Goal: Check status: Check status

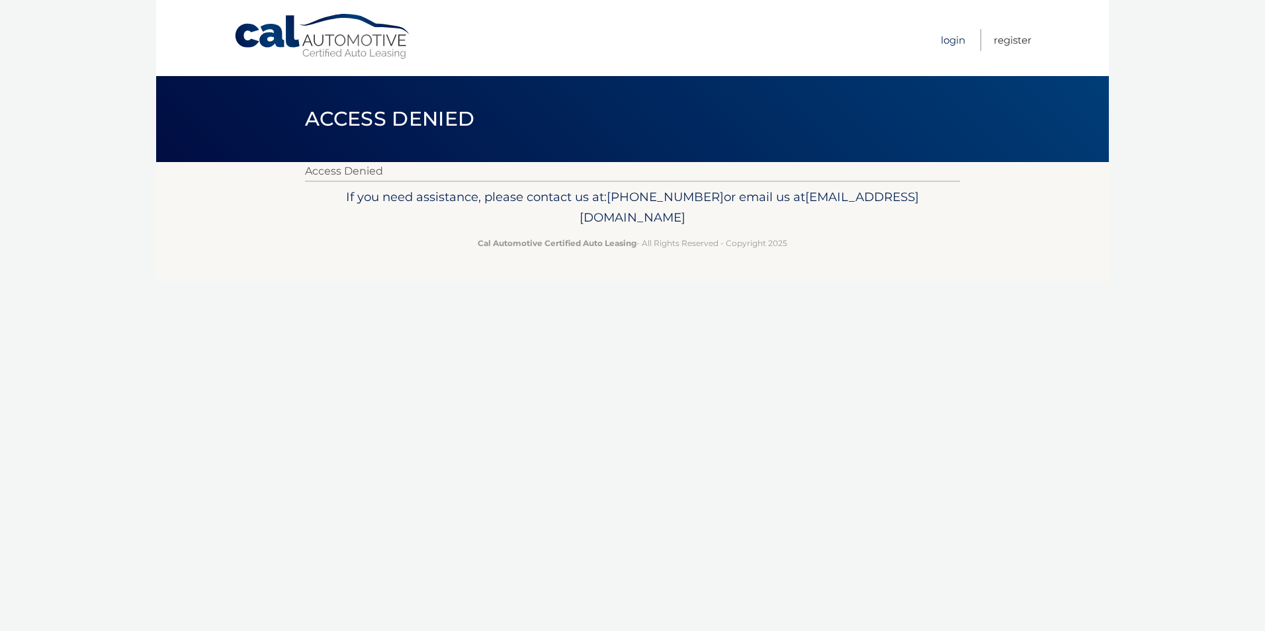
click at [952, 38] on link "Login" at bounding box center [953, 40] width 24 height 22
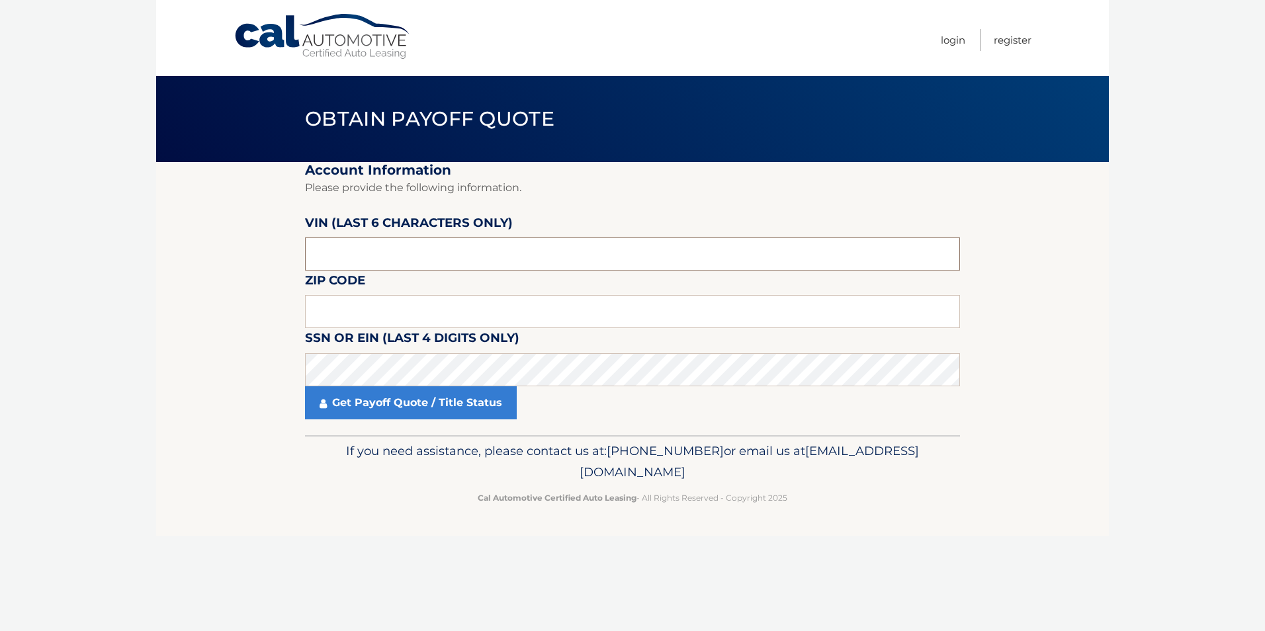
click at [350, 263] on input "text" at bounding box center [632, 253] width 655 height 33
drag, startPoint x: 345, startPoint y: 258, endPoint x: 319, endPoint y: 249, distance: 27.4
click at [319, 248] on input "text" at bounding box center [632, 253] width 655 height 33
type input "364089"
click at [325, 310] on input "text" at bounding box center [632, 311] width 655 height 33
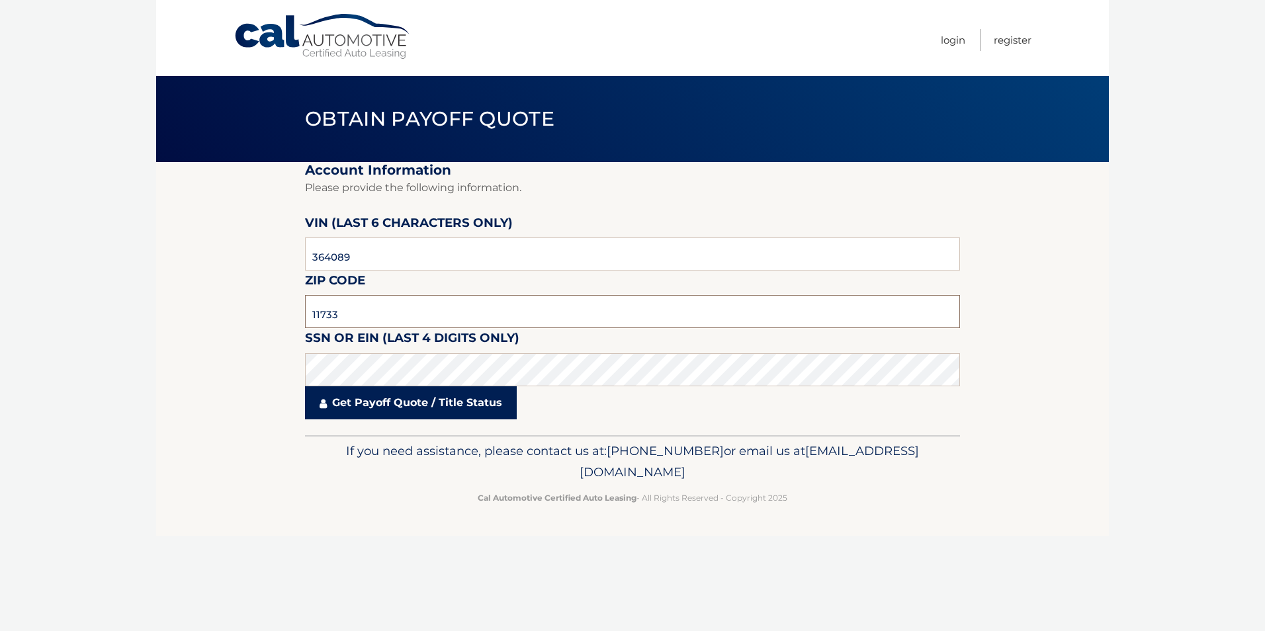
type input "11733"
click at [386, 406] on link "Get Payoff Quote / Title Status" at bounding box center [411, 402] width 212 height 33
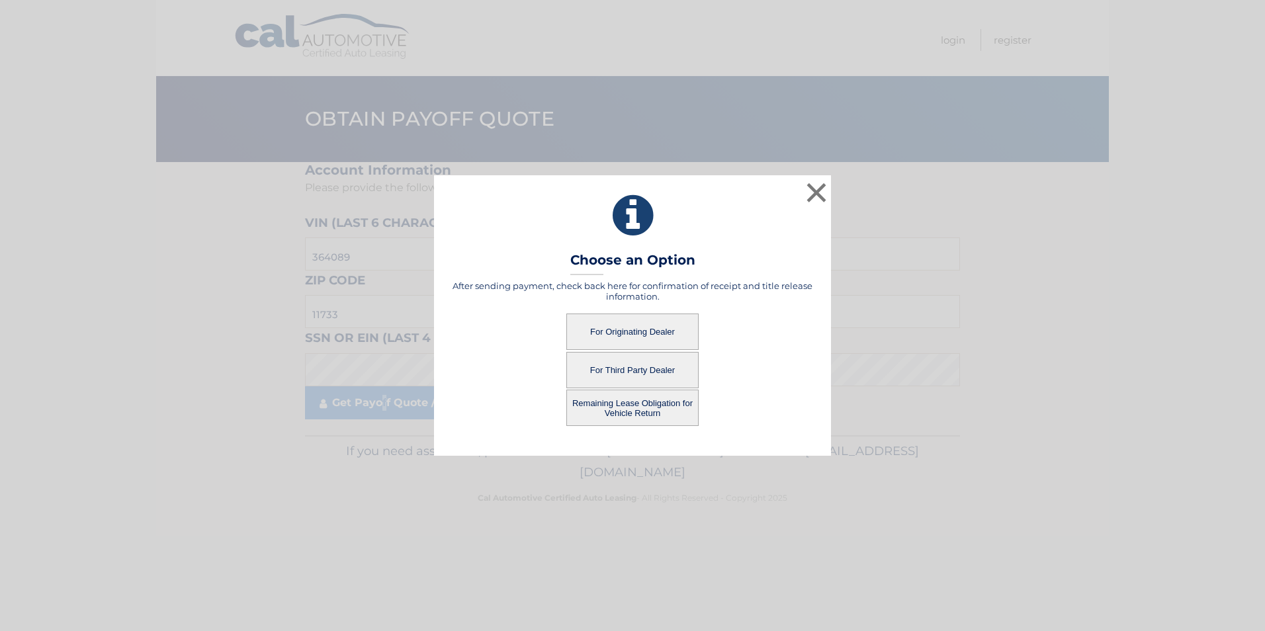
click at [612, 343] on button "For Originating Dealer" at bounding box center [632, 332] width 132 height 36
click at [632, 331] on button "For Originating Dealer" at bounding box center [632, 332] width 132 height 36
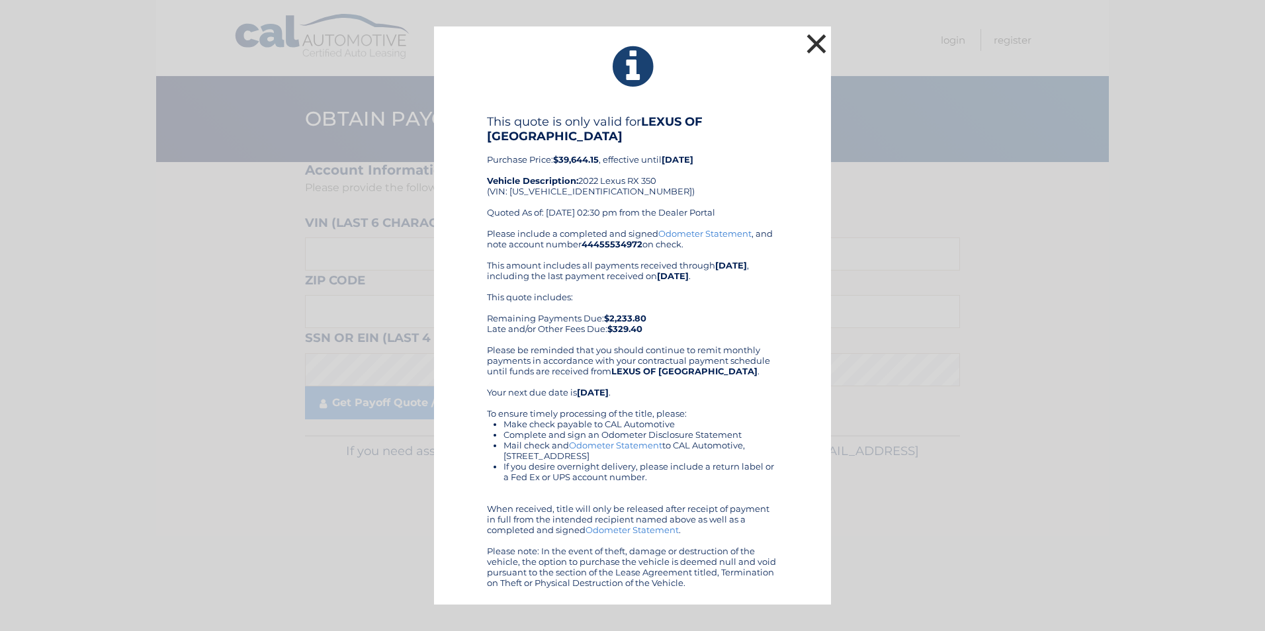
click at [822, 44] on button "×" at bounding box center [816, 43] width 26 height 26
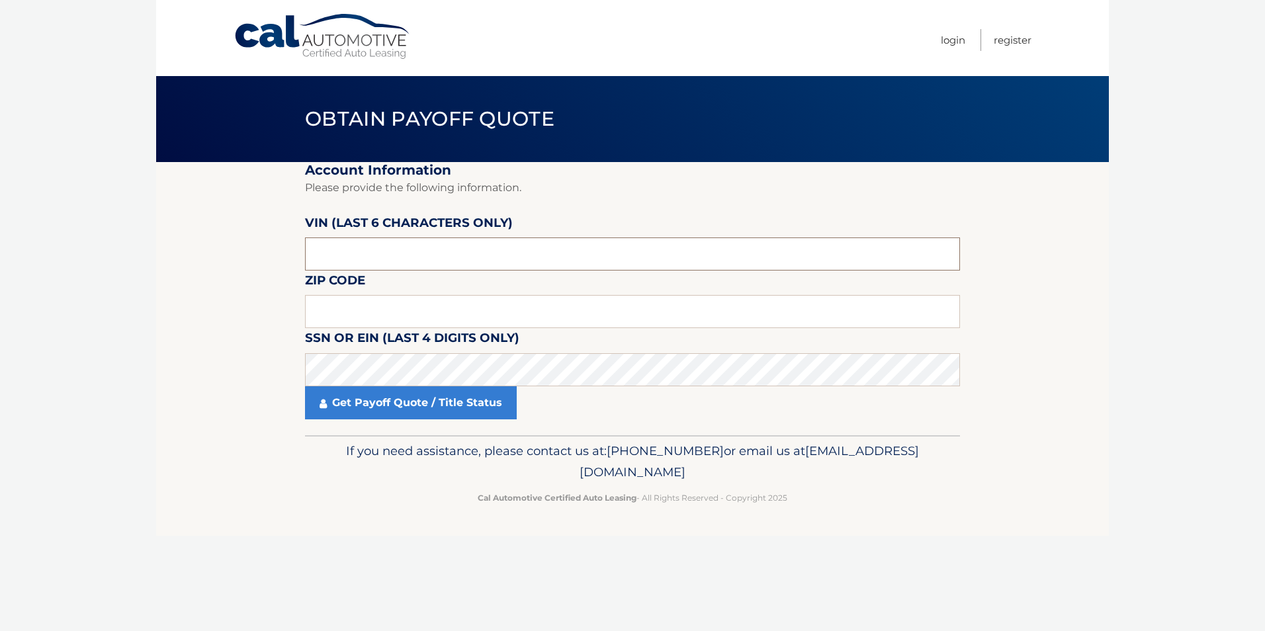
click at [349, 246] on input "text" at bounding box center [632, 253] width 655 height 33
type input "4*****"
type input "364089"
click at [337, 314] on input "text" at bounding box center [632, 311] width 655 height 33
type input "11733"
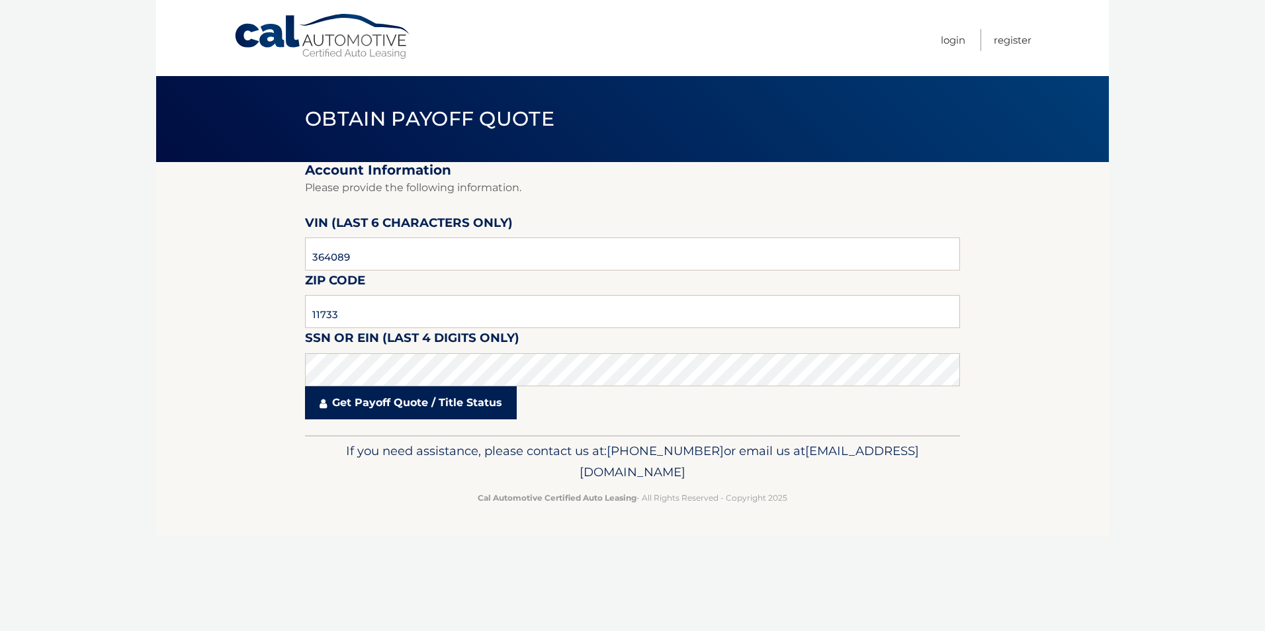
click at [417, 405] on link "Get Payoff Quote / Title Status" at bounding box center [411, 402] width 212 height 33
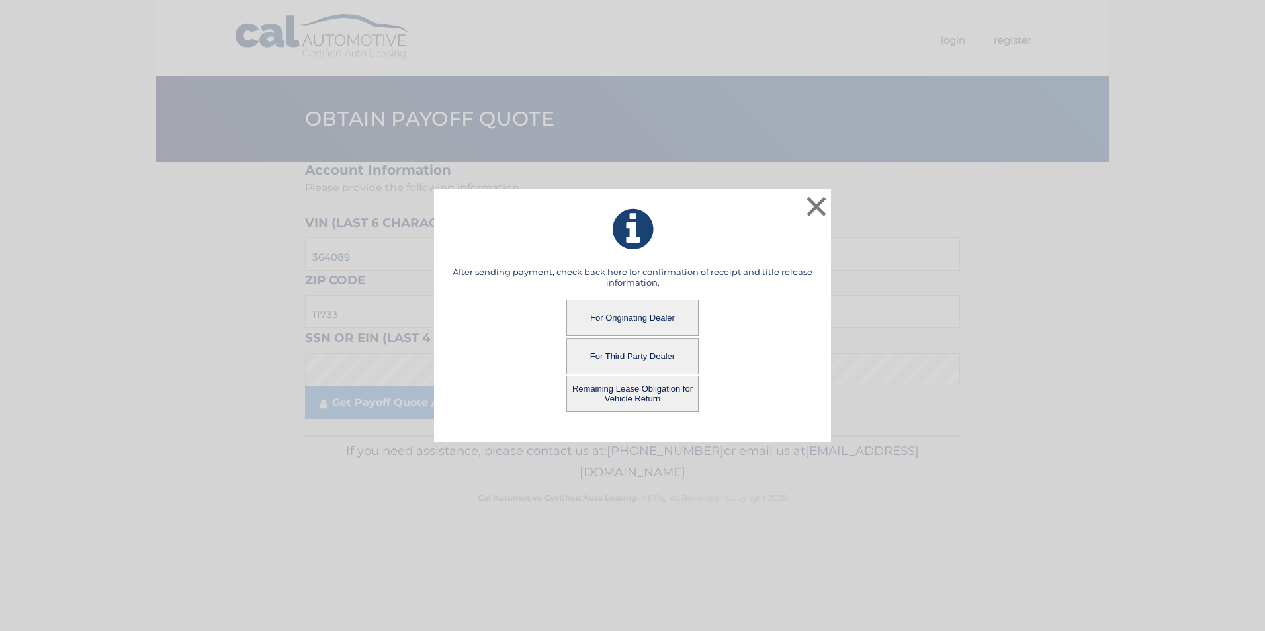
click at [620, 312] on button "For Originating Dealer" at bounding box center [632, 318] width 132 height 36
click at [620, 317] on button "For Originating Dealer" at bounding box center [632, 318] width 132 height 36
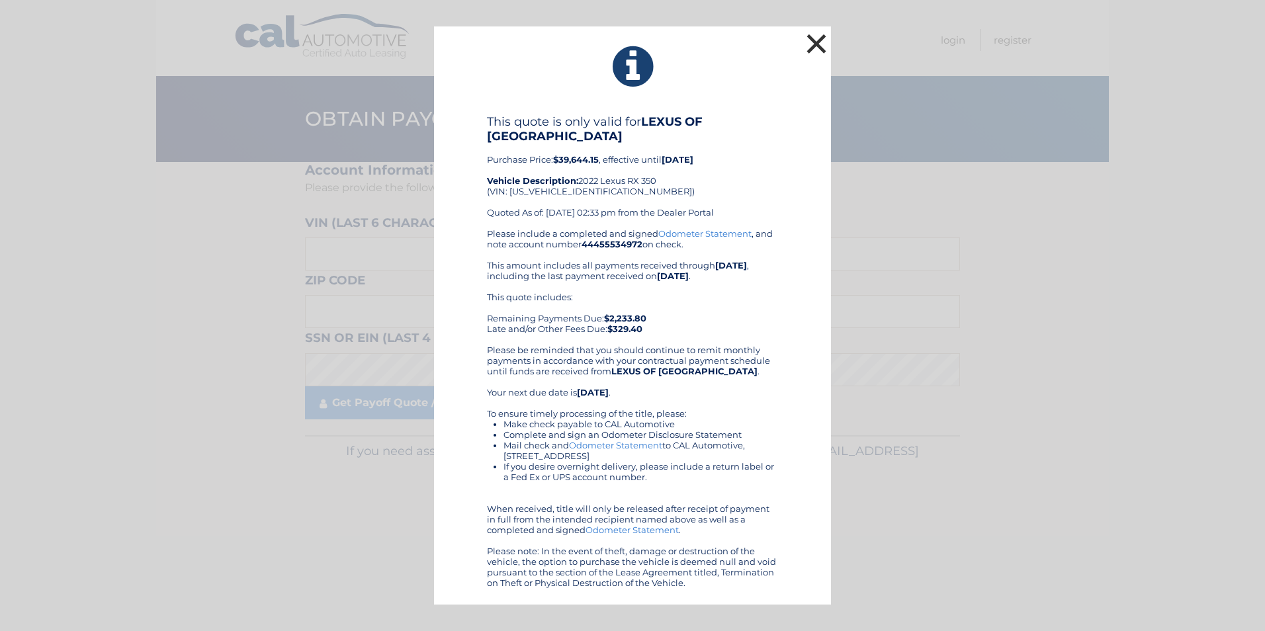
click at [811, 42] on button "×" at bounding box center [816, 43] width 26 height 26
